Goal: Task Accomplishment & Management: Understand process/instructions

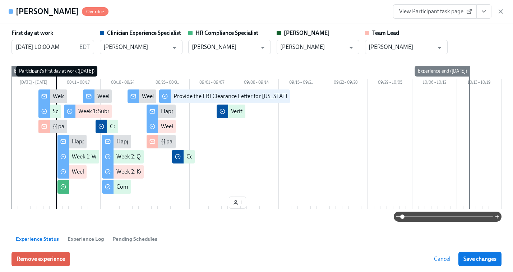
scroll to position [0, 2342]
click at [502, 10] on icon "button" at bounding box center [501, 12] width 4 height 4
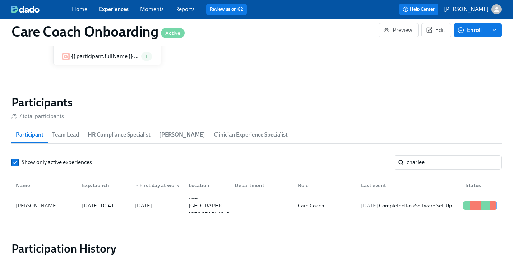
click at [116, 9] on link "Experiences" at bounding box center [114, 9] width 30 height 7
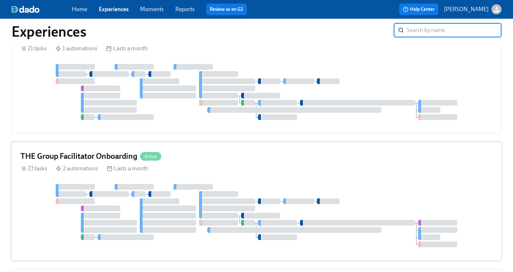
scroll to position [541, 0]
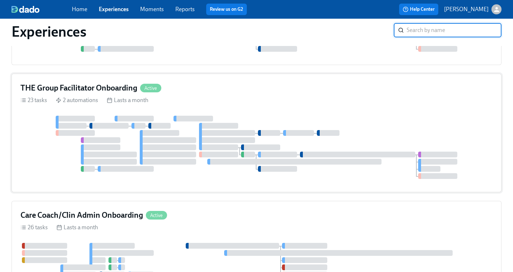
click at [443, 117] on div "THE Group Facilitator Onboarding Active 23 tasks 2 automations Lasts a month" at bounding box center [256, 133] width 490 height 119
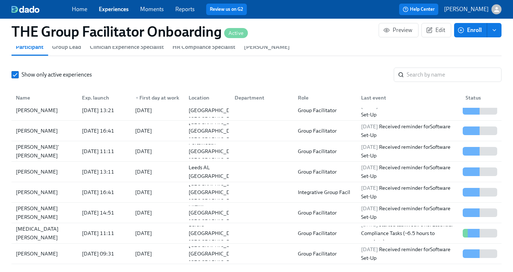
scroll to position [85, 0]
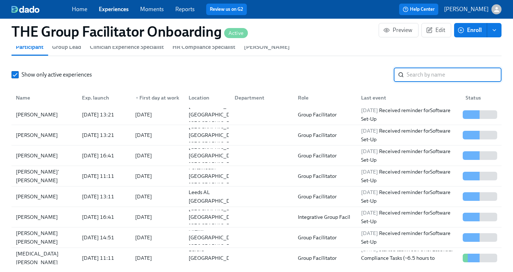
click at [414, 76] on input "search" at bounding box center [454, 75] width 95 height 14
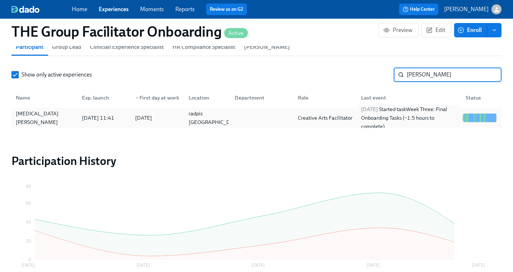
type input "[PERSON_NAME]"
click at [380, 114] on div "[DATE] Started task Week Three: Final Onboarding Tasks (~1.5 hours to complete)" at bounding box center [409, 118] width 102 height 26
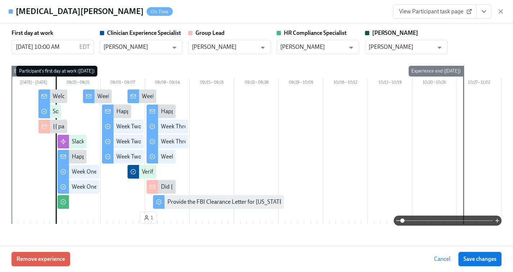
scroll to position [0, 11988]
click at [433, 13] on span "View Participant task page" at bounding box center [434, 11] width 71 height 7
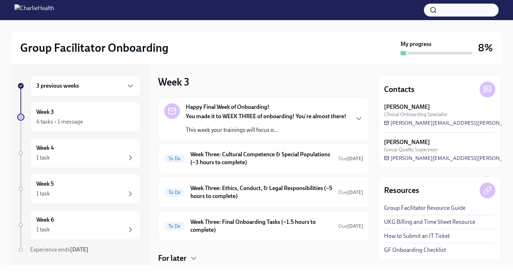
click at [80, 85] on div "3 previous weeks" at bounding box center [85, 86] width 98 height 9
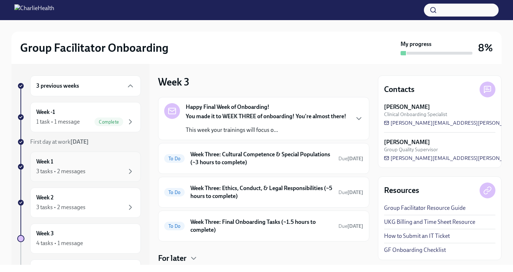
click at [59, 168] on div "3 tasks • 2 messages" at bounding box center [60, 171] width 49 height 8
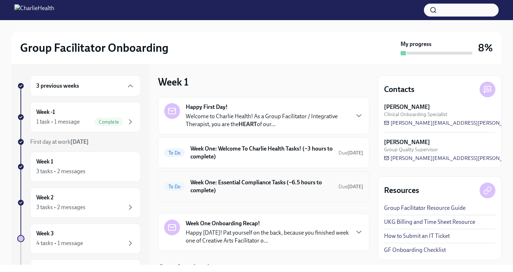
click at [216, 187] on h6 "Week One: Essential Compliance Tasks (~6.5 hours to complete)" at bounding box center [261, 186] width 142 height 16
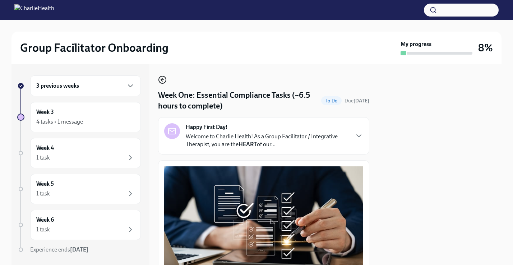
click at [161, 79] on icon "button" at bounding box center [161, 79] width 1 height 3
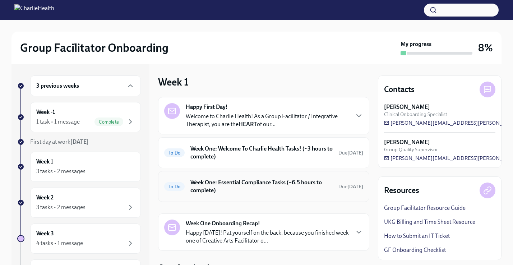
click at [226, 187] on h6 "Week One: Essential Compliance Tasks (~6.5 hours to complete)" at bounding box center [261, 186] width 142 height 16
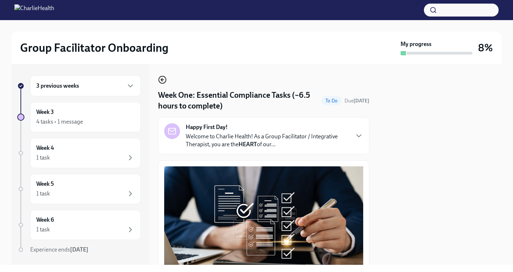
click at [160, 76] on icon "button" at bounding box center [162, 79] width 9 height 9
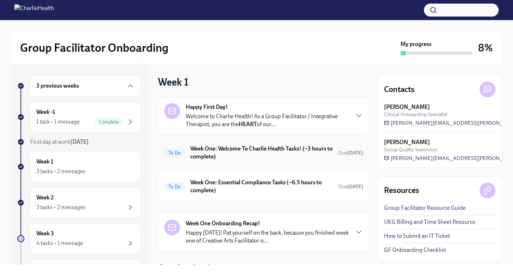
click at [231, 158] on h6 "Week One: Welcome To Charlie Health Tasks! (~3 hours to complete)" at bounding box center [261, 153] width 142 height 16
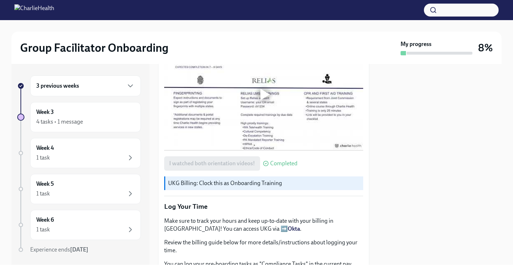
scroll to position [502, 0]
drag, startPoint x: 168, startPoint y: 181, endPoint x: 282, endPoint y: 180, distance: 114.2
click at [282, 180] on p "UKG Billing: Clock this as Onboarding Training" at bounding box center [264, 183] width 192 height 8
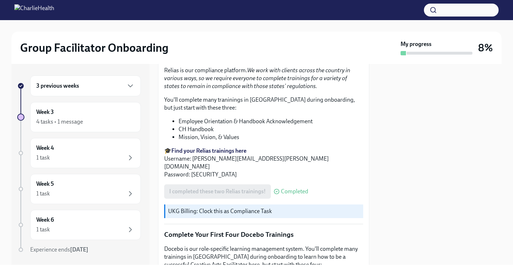
scroll to position [784, 0]
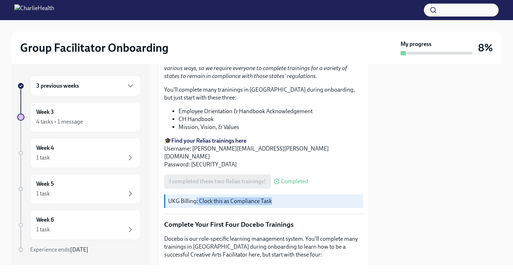
drag, startPoint x: 195, startPoint y: 193, endPoint x: 274, endPoint y: 190, distance: 79.1
click at [274, 197] on p "UKG Billing: Clock this as Compliance Task" at bounding box center [264, 201] width 192 height 8
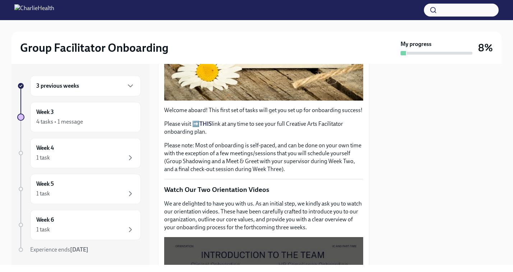
scroll to position [0, 0]
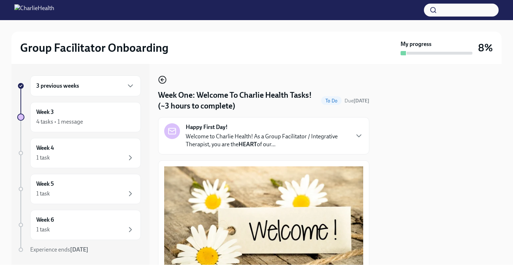
click at [162, 80] on icon "button" at bounding box center [162, 80] width 3 height 0
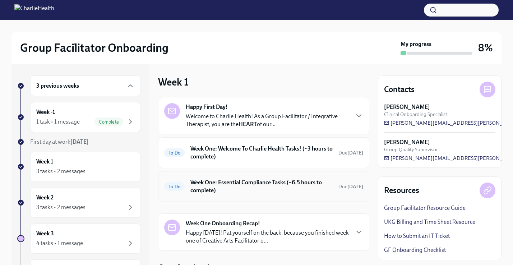
click at [244, 180] on h6 "Week One: Essential Compliance Tasks (~6.5 hours to complete)" at bounding box center [261, 186] width 142 height 16
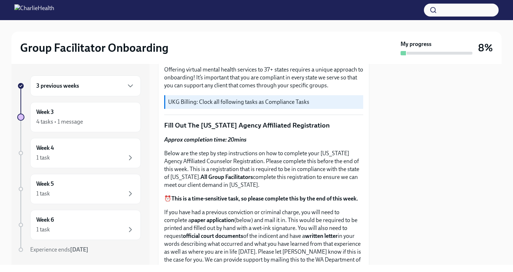
scroll to position [218, 0]
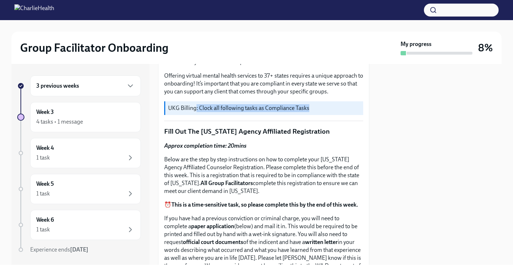
drag, startPoint x: 194, startPoint y: 108, endPoint x: 317, endPoint y: 115, distance: 123.4
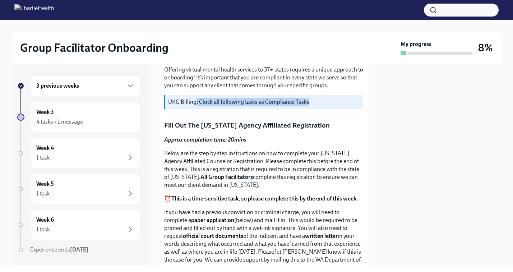
scroll to position [224, 0]
drag, startPoint x: 168, startPoint y: 102, endPoint x: 206, endPoint y: 103, distance: 38.4
click at [206, 103] on div "UKG Billing: Clock all following tasks as Compliance Tasks" at bounding box center [263, 102] width 199 height 14
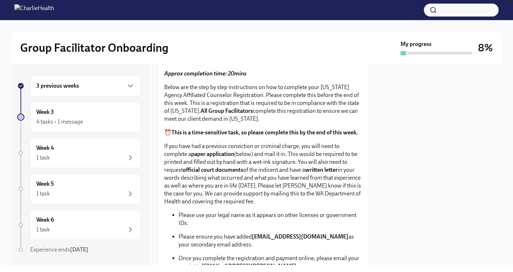
scroll to position [0, 0]
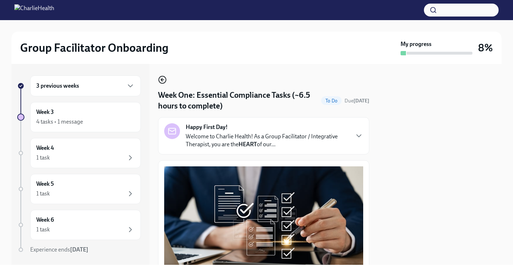
click at [163, 77] on icon "button" at bounding box center [162, 79] width 9 height 9
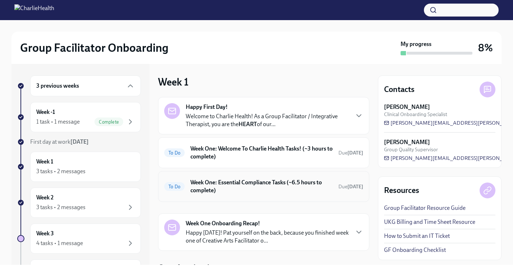
scroll to position [31, 0]
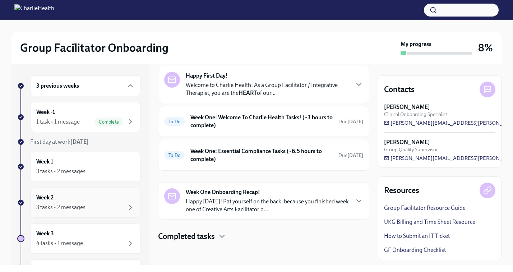
click at [61, 198] on div "Week 2 3 tasks • 2 messages" at bounding box center [85, 203] width 98 height 18
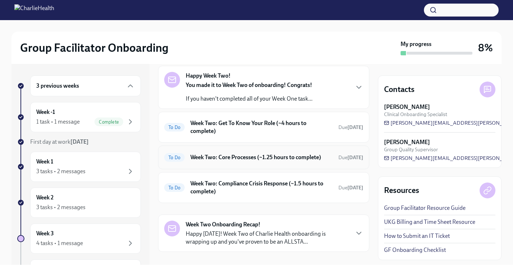
click at [228, 154] on div "To Do Week Two: Core Processes (~1.25 hours to complete) Due today" at bounding box center [263, 157] width 199 height 11
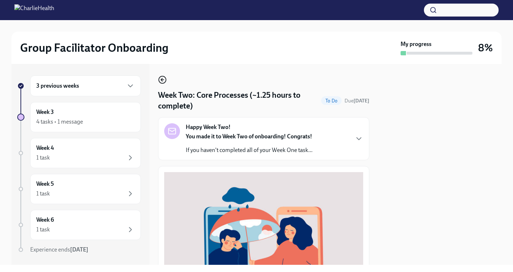
click at [163, 80] on icon "button" at bounding box center [162, 80] width 3 height 0
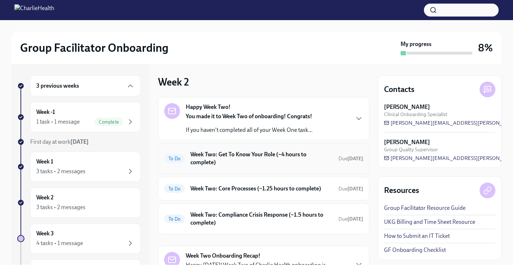
click at [244, 159] on div "To Do Week Two: Get To Know Your Role (~4 hours to complete) Due today" at bounding box center [263, 158] width 199 height 19
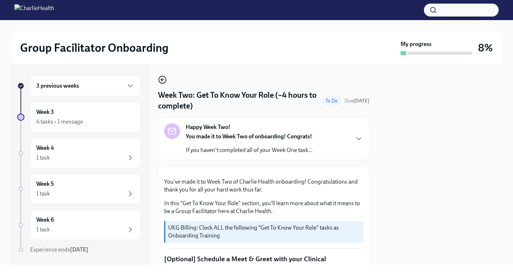
click at [164, 82] on icon "button" at bounding box center [162, 79] width 9 height 9
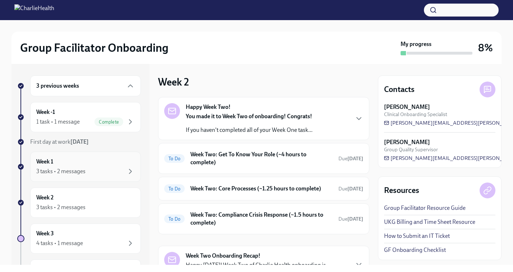
click at [61, 168] on div "3 tasks • 2 messages" at bounding box center [60, 171] width 49 height 8
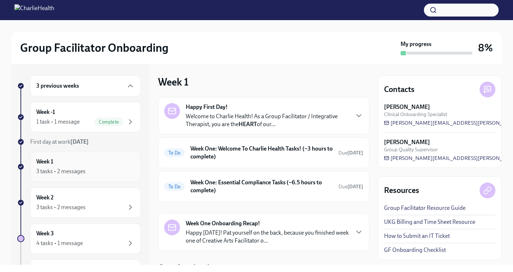
click at [69, 166] on div "Week 1 3 tasks • 2 messages" at bounding box center [85, 167] width 98 height 18
click at [254, 156] on h6 "Week One: Welcome To Charlie Health Tasks! (~3 hours to complete)" at bounding box center [261, 153] width 142 height 16
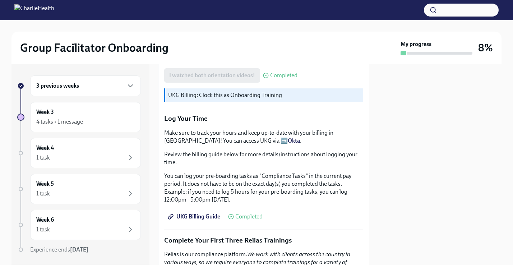
scroll to position [592, 0]
